Goal: Communication & Community: Answer question/provide support

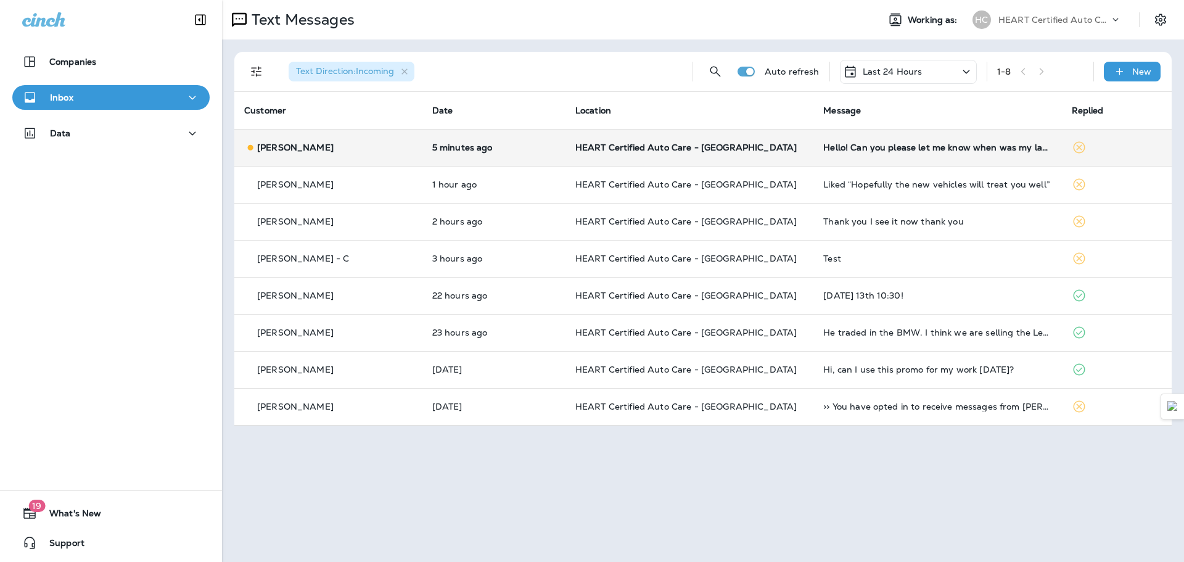
click at [877, 152] on td "Hello! Can you please let me know when was my last oil change appointment for m…" at bounding box center [937, 147] width 248 height 37
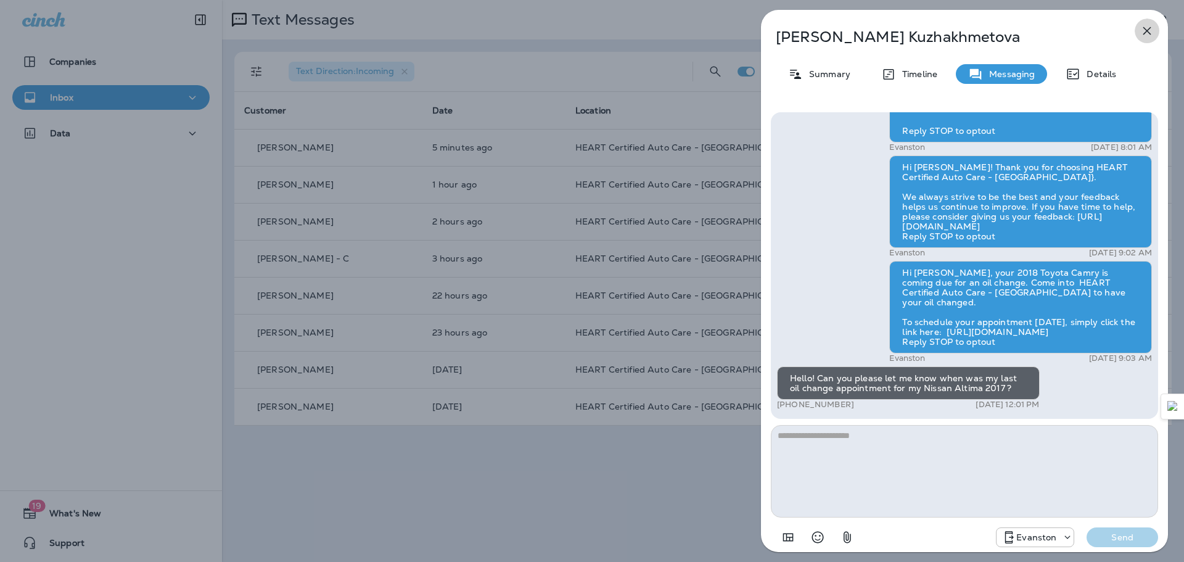
click at [1152, 35] on icon "button" at bounding box center [1146, 30] width 15 height 15
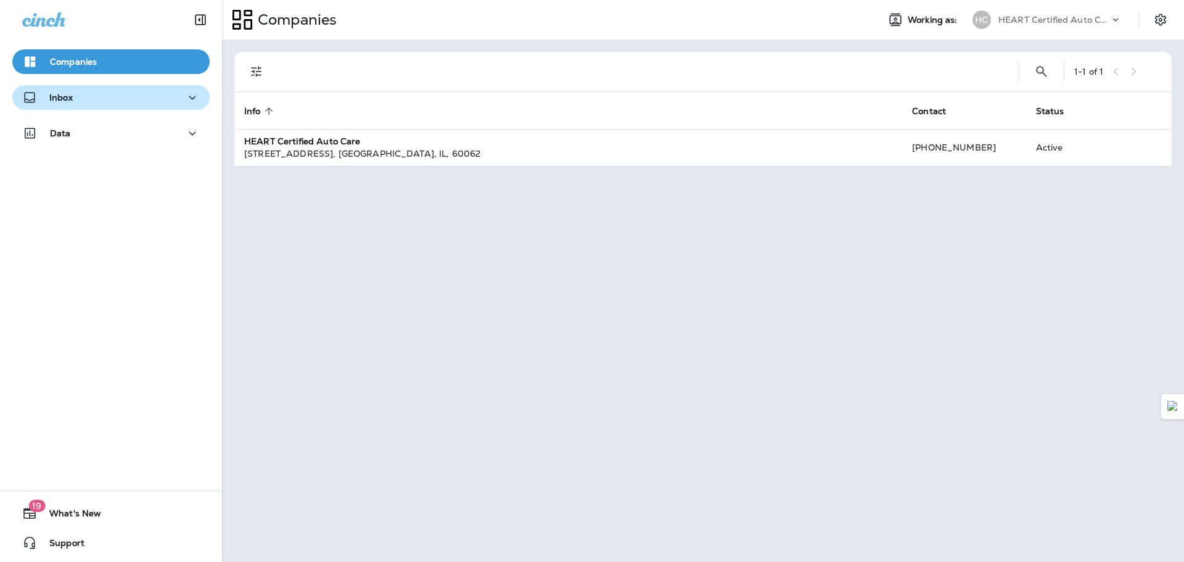
click at [155, 92] on div "Inbox" at bounding box center [111, 97] width 178 height 15
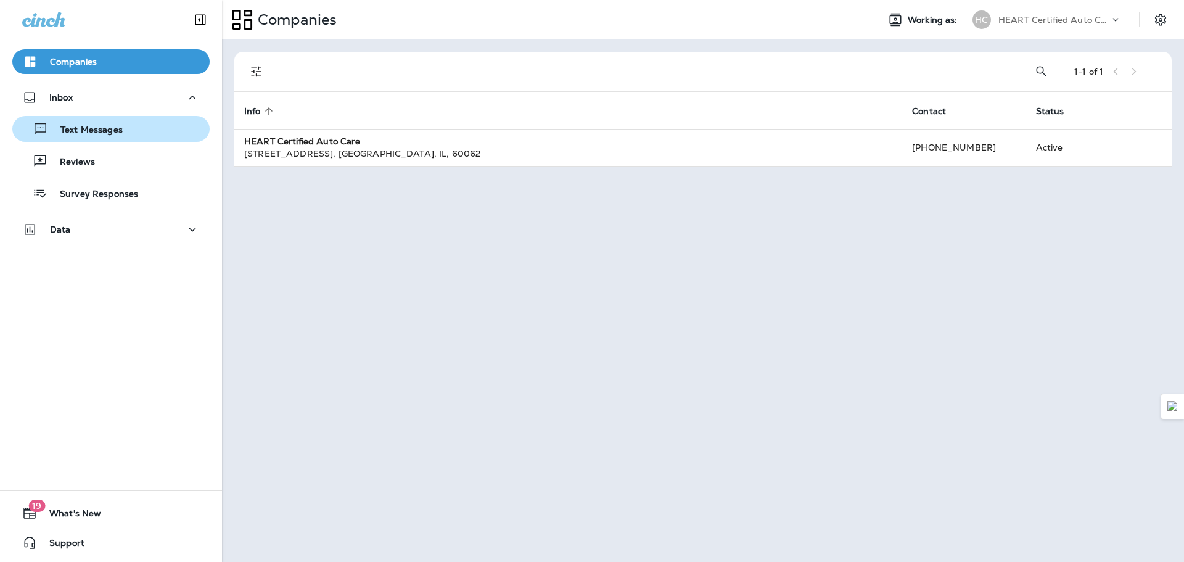
click at [117, 134] on p "Text Messages" at bounding box center [85, 131] width 75 height 12
